Goal: Find specific page/section: Find specific page/section

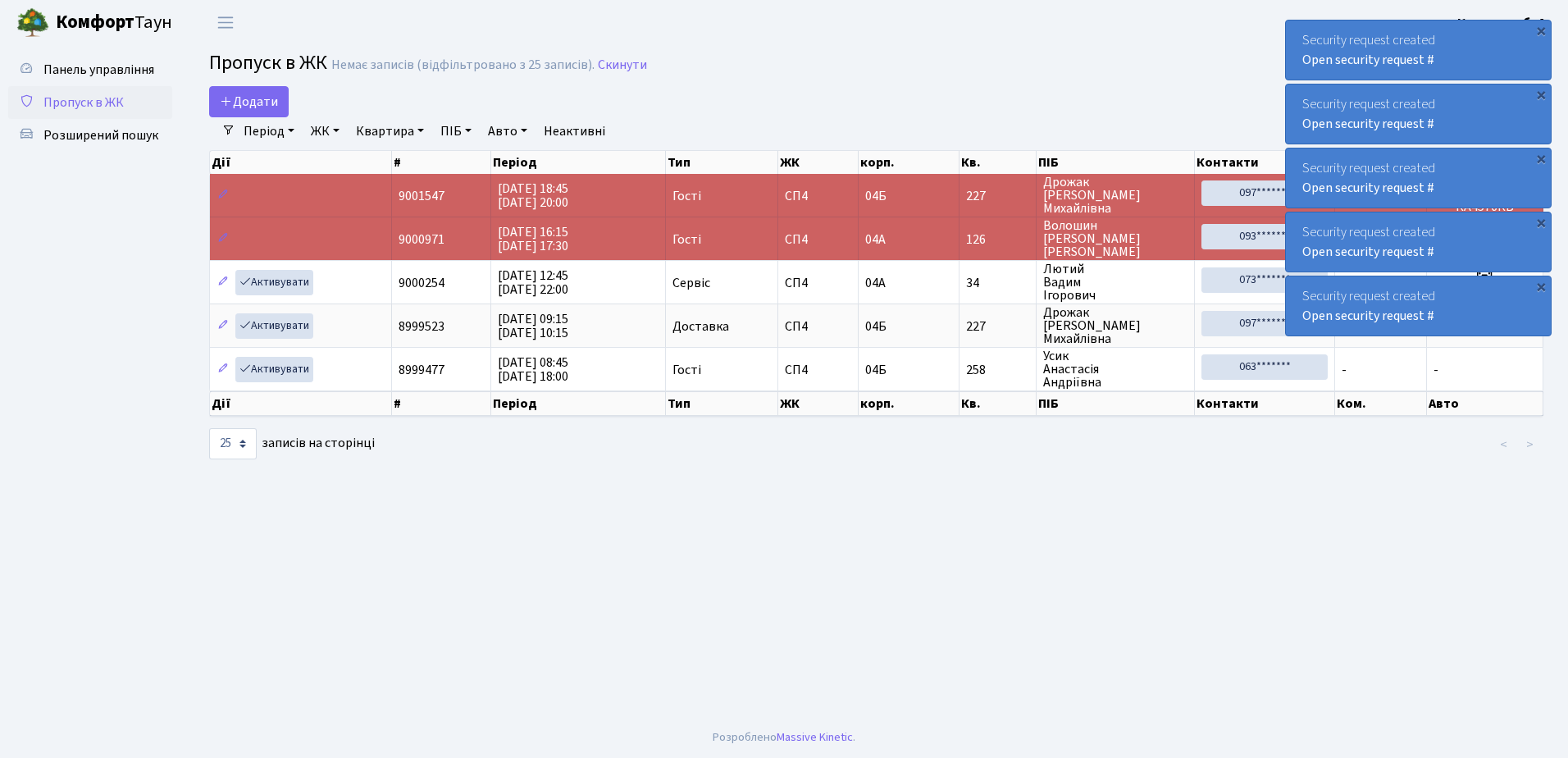
select select "25"
click at [100, 134] on span "Розширений пошук" at bounding box center [101, 135] width 115 height 18
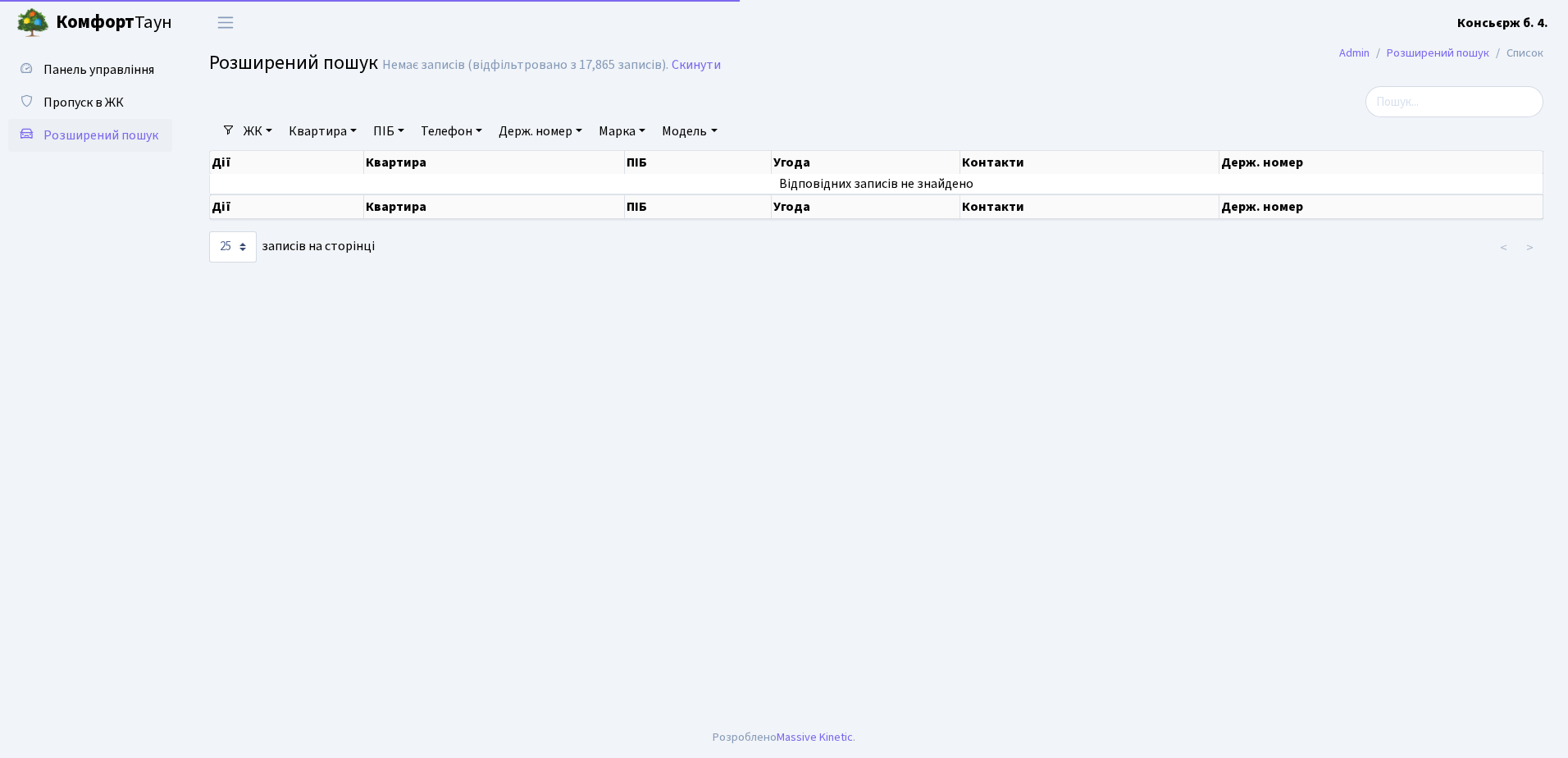
select select "25"
click at [1431, 100] on input "search" at bounding box center [1455, 101] width 178 height 31
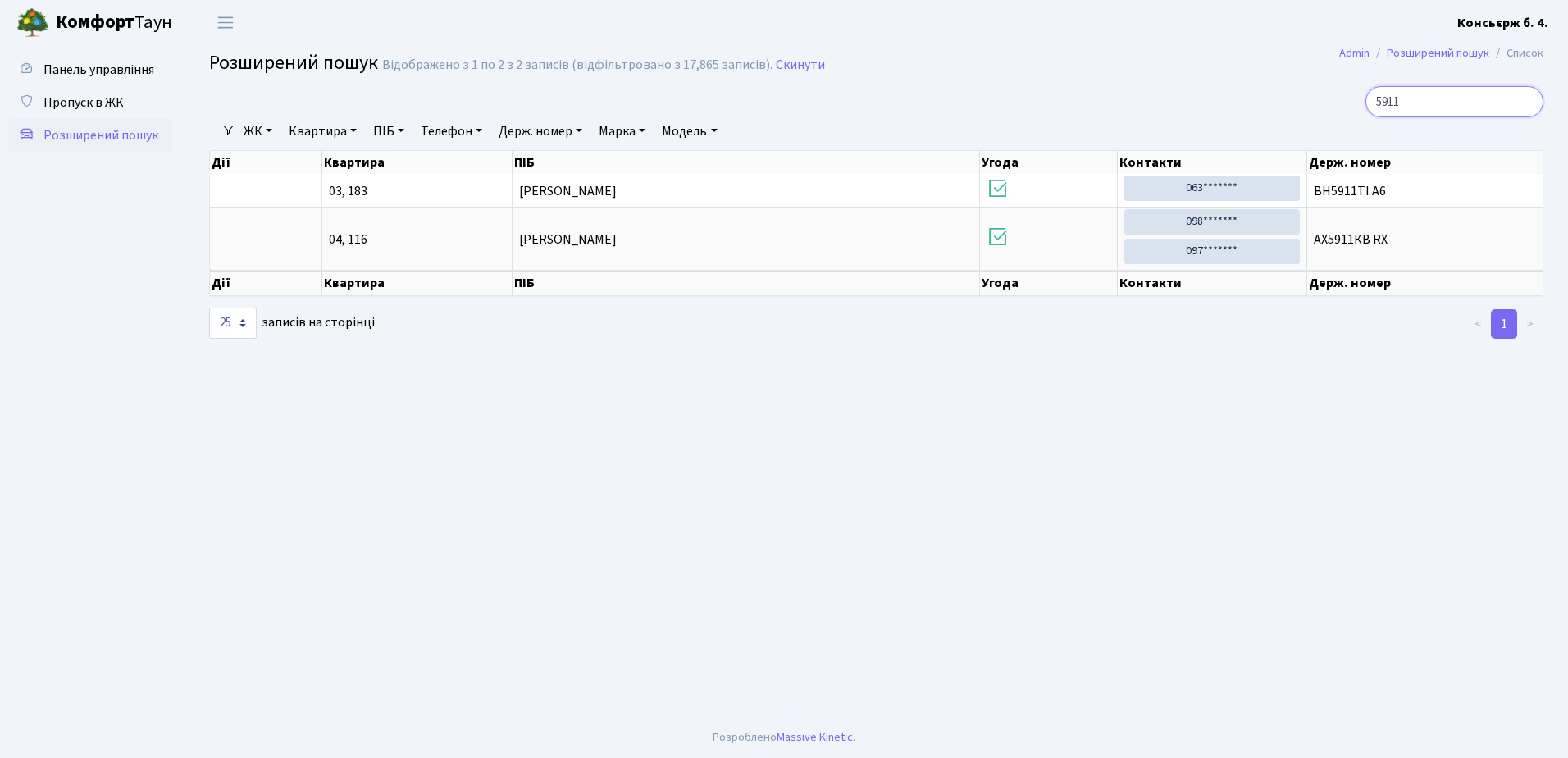
type input "5911"
click at [92, 100] on span "Пропуск в ЖК" at bounding box center [84, 102] width 80 height 18
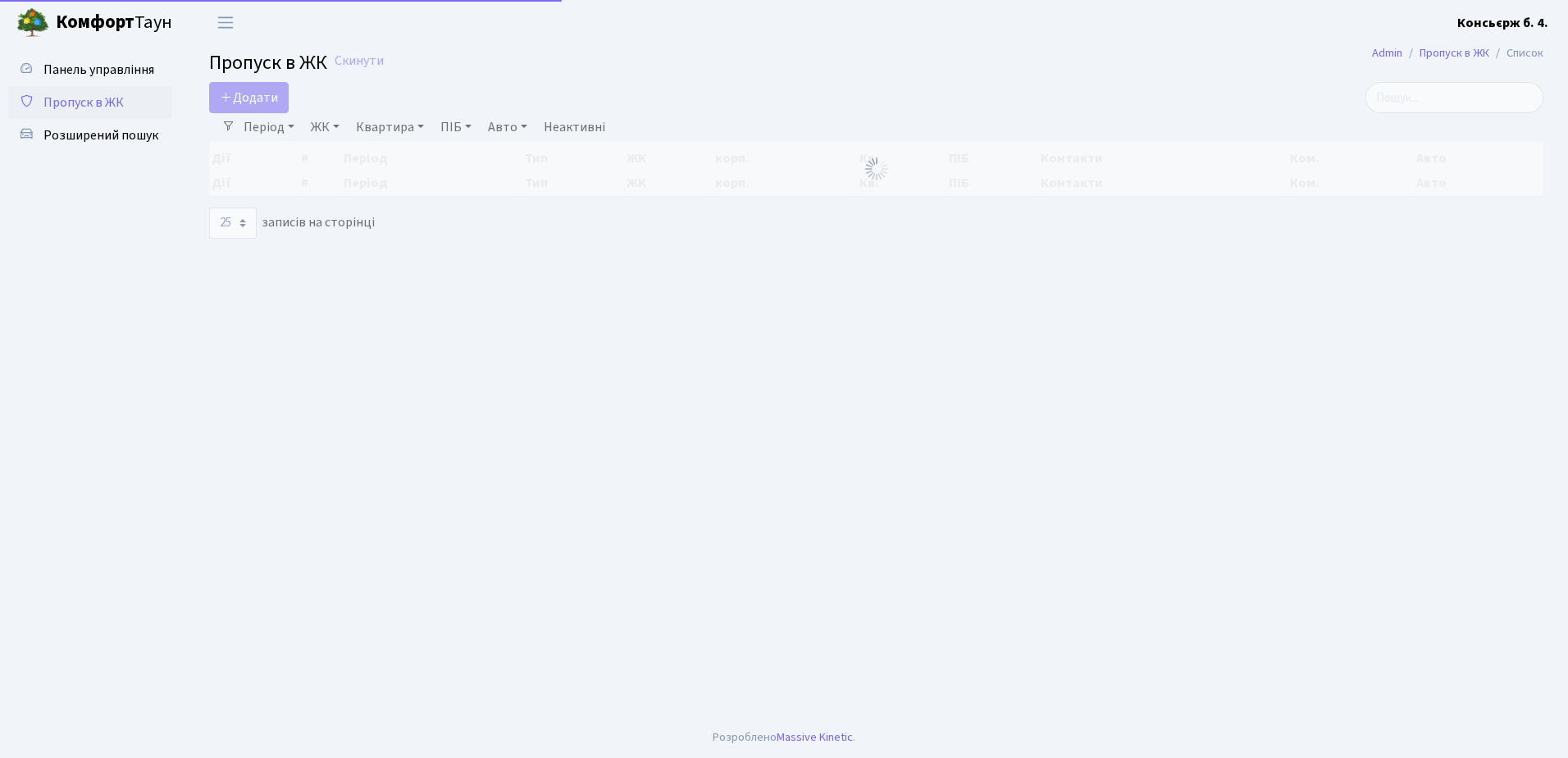
select select "25"
